Goal: Navigation & Orientation: Find specific page/section

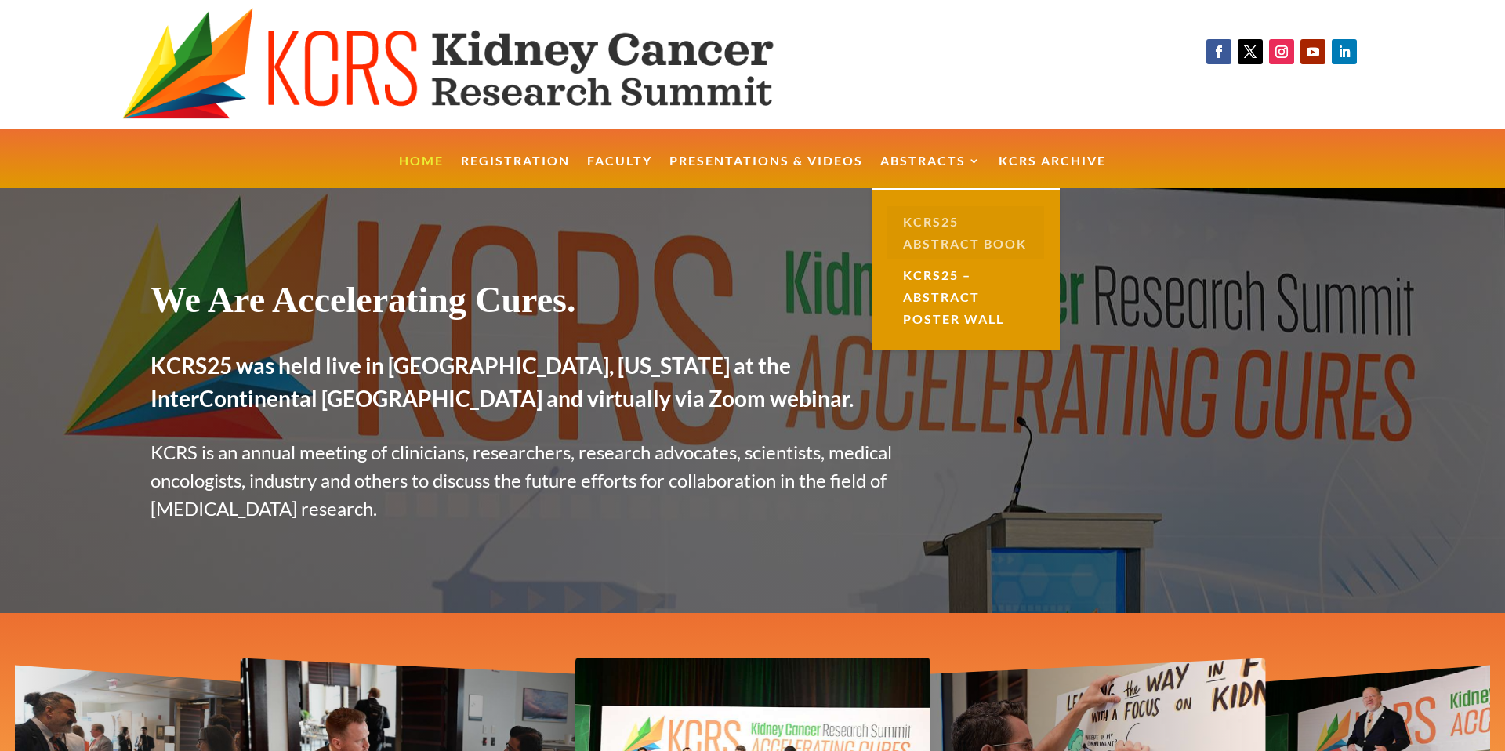
click at [944, 236] on link "KCRS25 Abstract Book" at bounding box center [965, 232] width 157 height 53
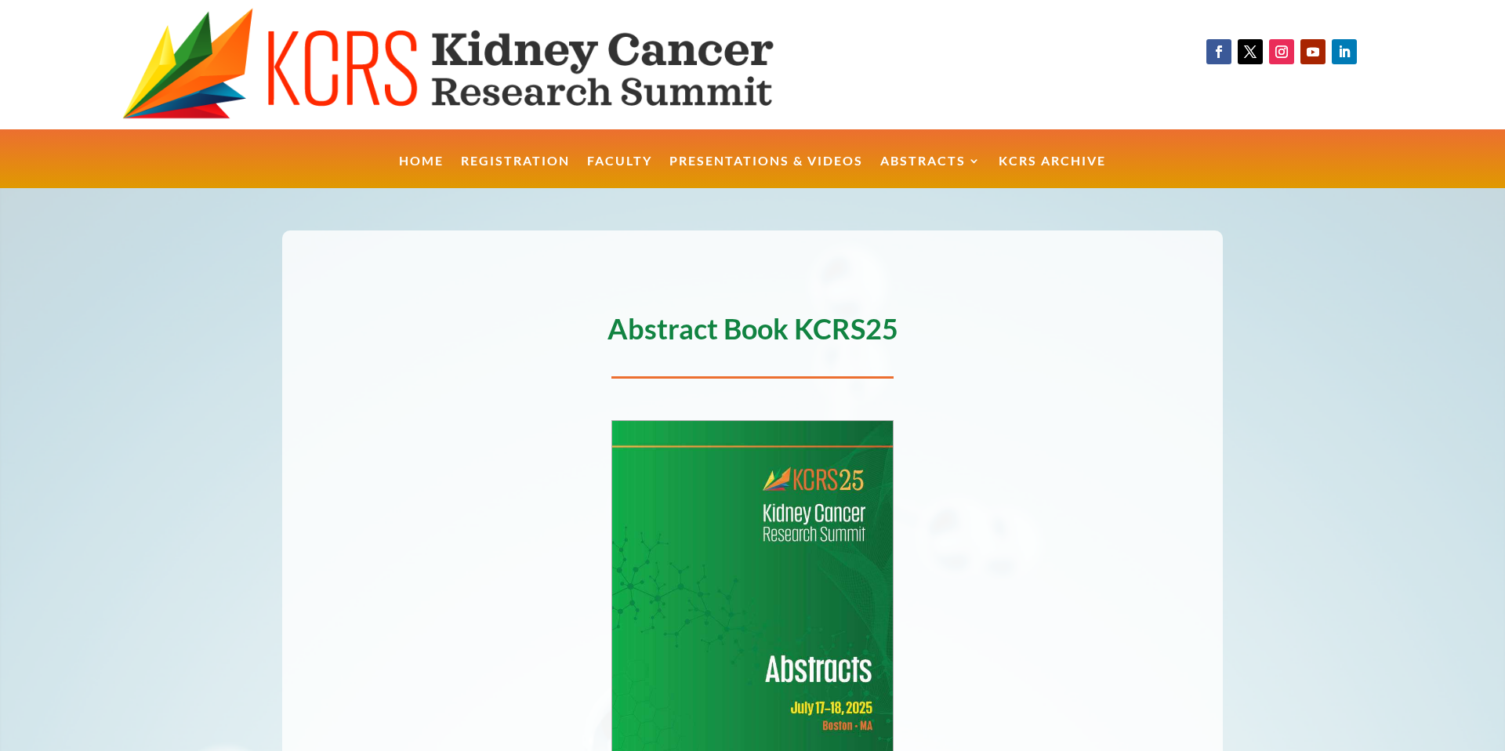
click at [836, 497] on img at bounding box center [752, 602] width 281 height 363
